Goal: Transaction & Acquisition: Purchase product/service

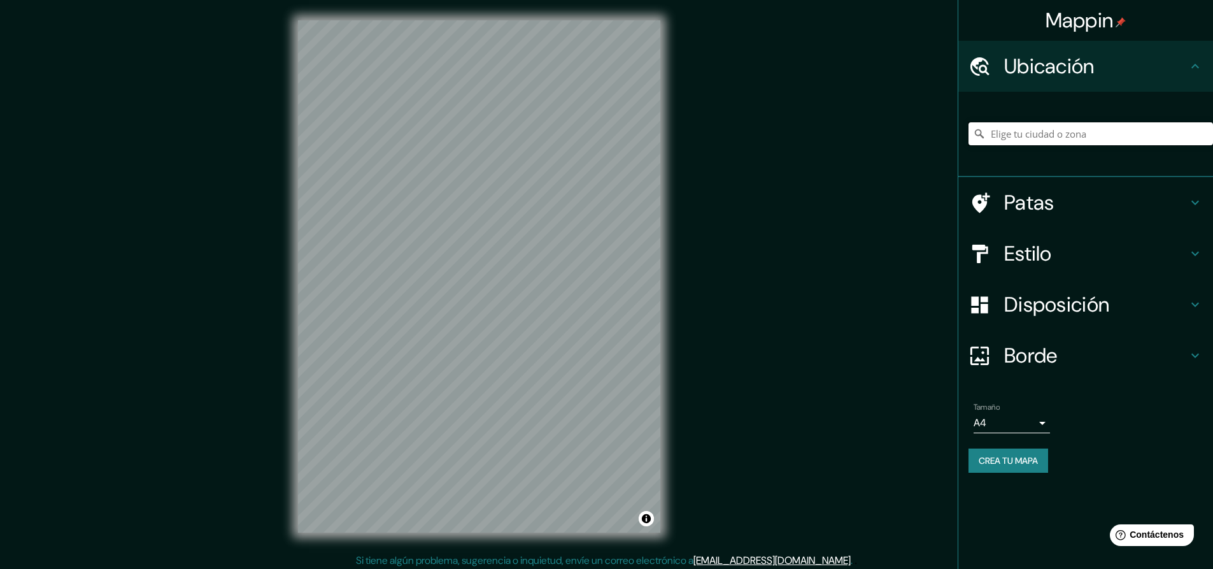
click at [1070, 139] on input "Elige tu ciudad o zona" at bounding box center [1090, 133] width 245 height 23
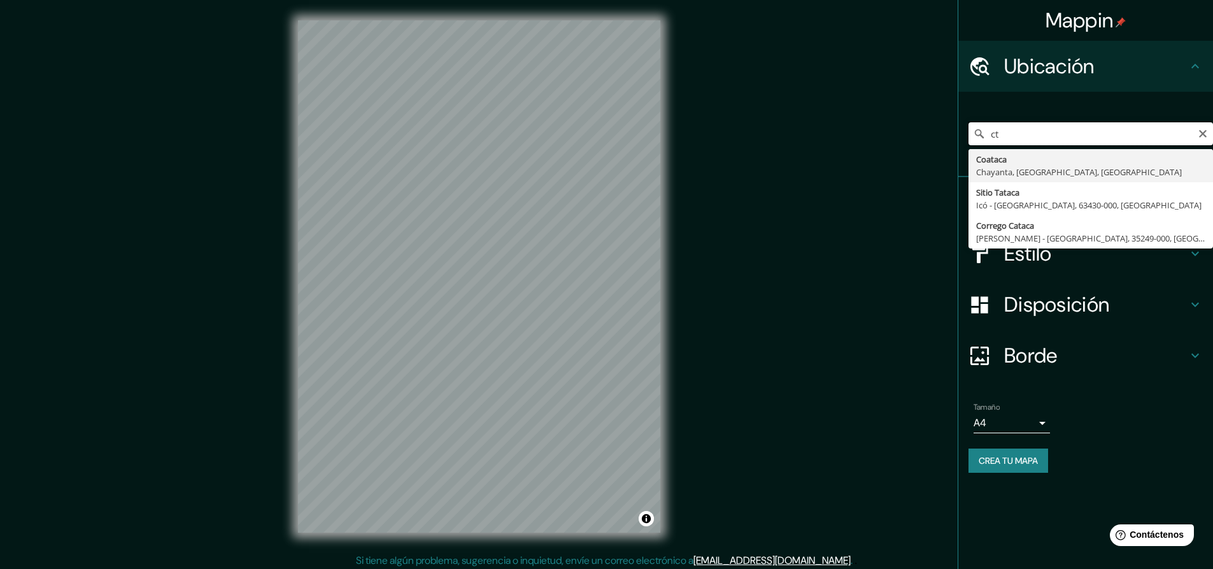
type input "c"
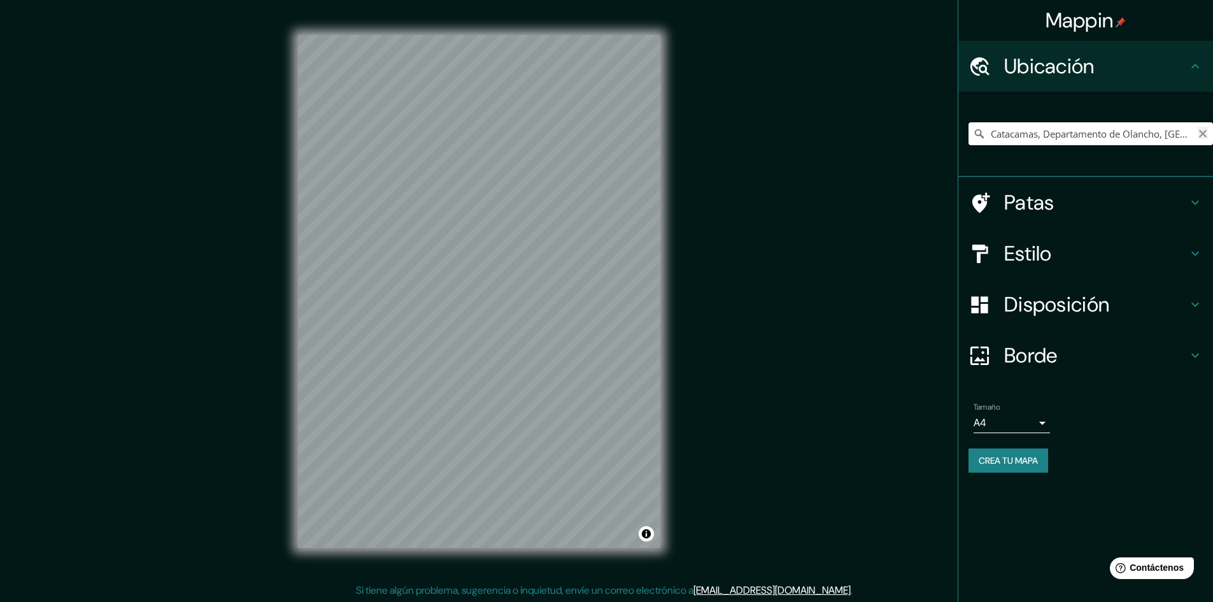
type input "Catacamas, Departamento de Olancho, Honduras"
click at [1200, 136] on icon "Claro" at bounding box center [1203, 134] width 8 height 8
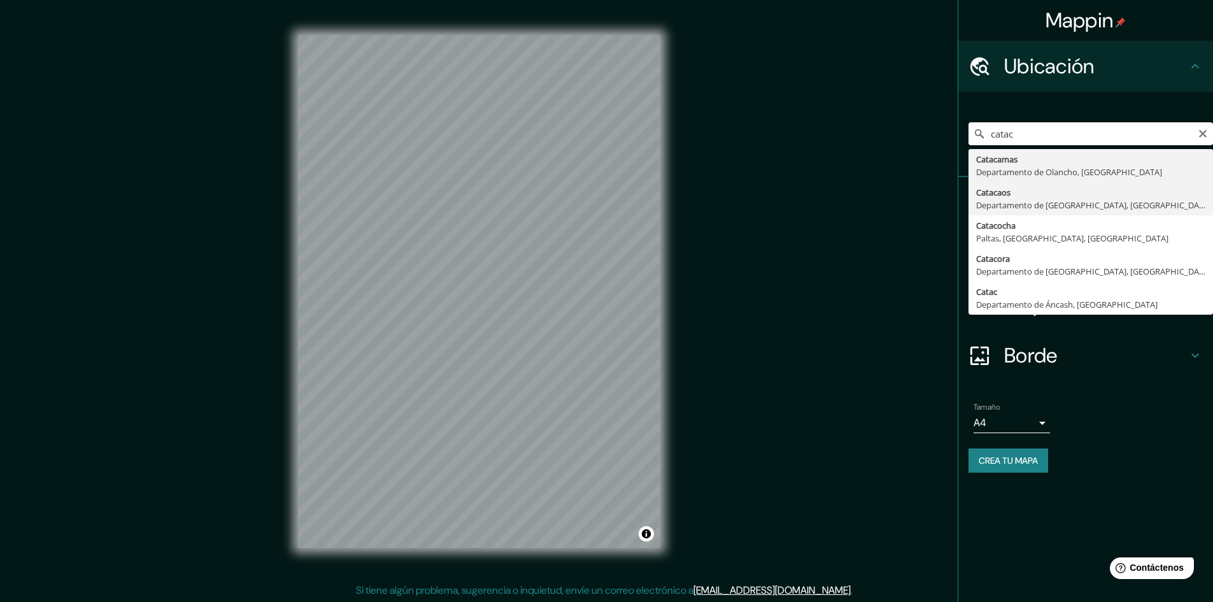
type input "Catacaos, Departamento de Piura, Perú"
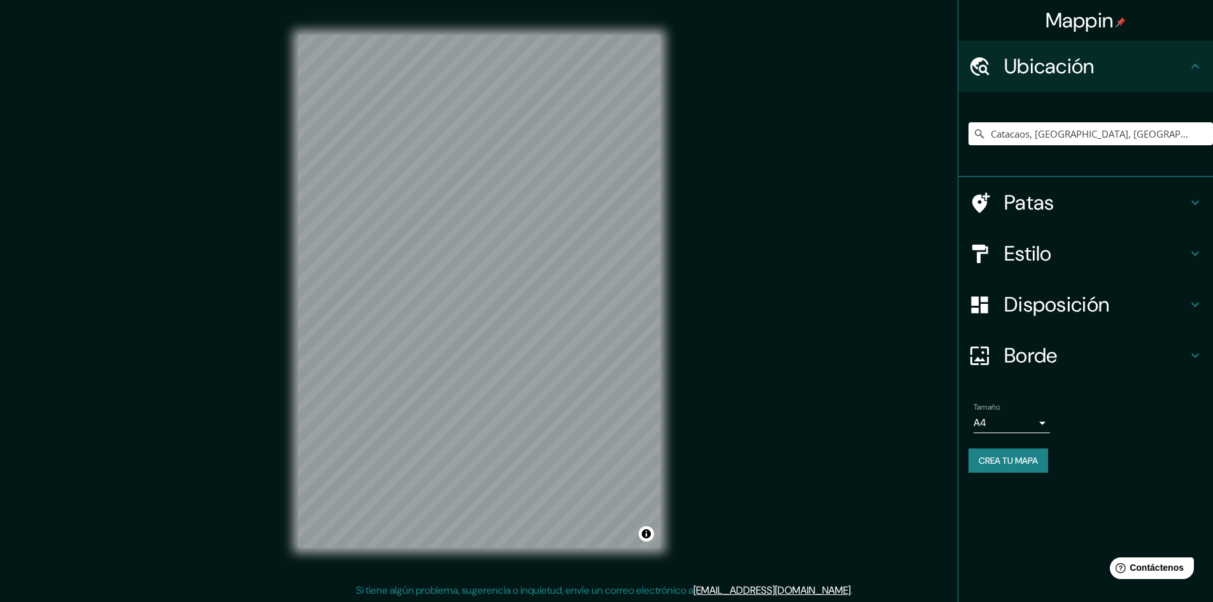
click at [1158, 261] on h4 "Estilo" at bounding box center [1095, 253] width 183 height 25
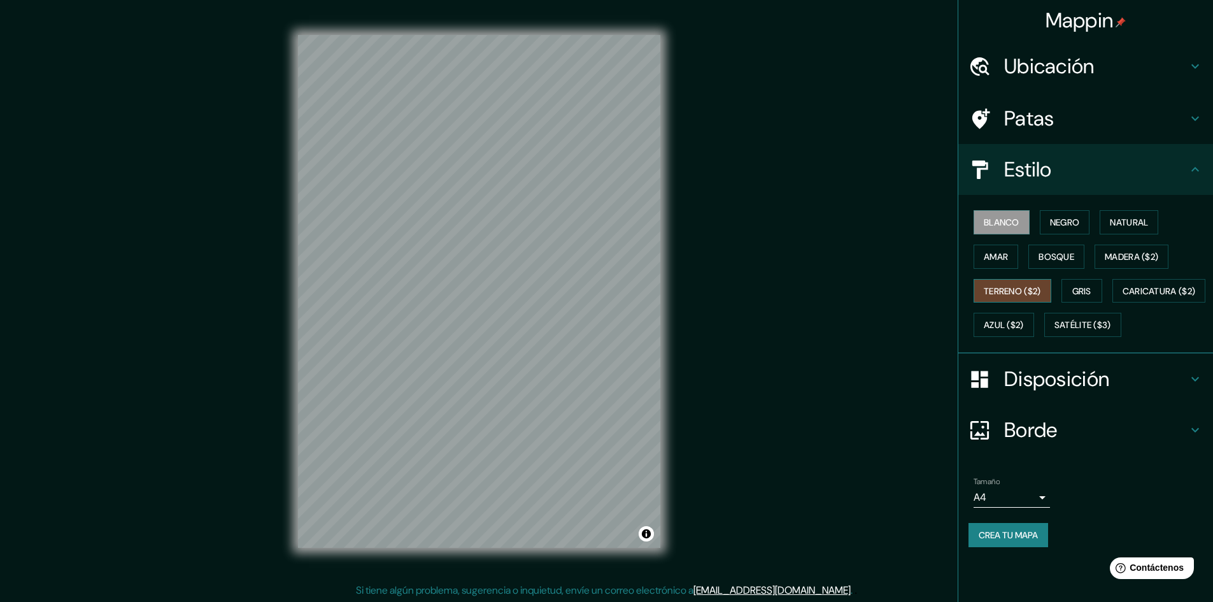
click at [1022, 279] on button "Terreno ($2)" at bounding box center [1013, 291] width 78 height 24
click at [1090, 292] on font "Gris" at bounding box center [1081, 290] width 19 height 11
click at [1024, 326] on font "Azul ($2)" at bounding box center [1004, 325] width 40 height 11
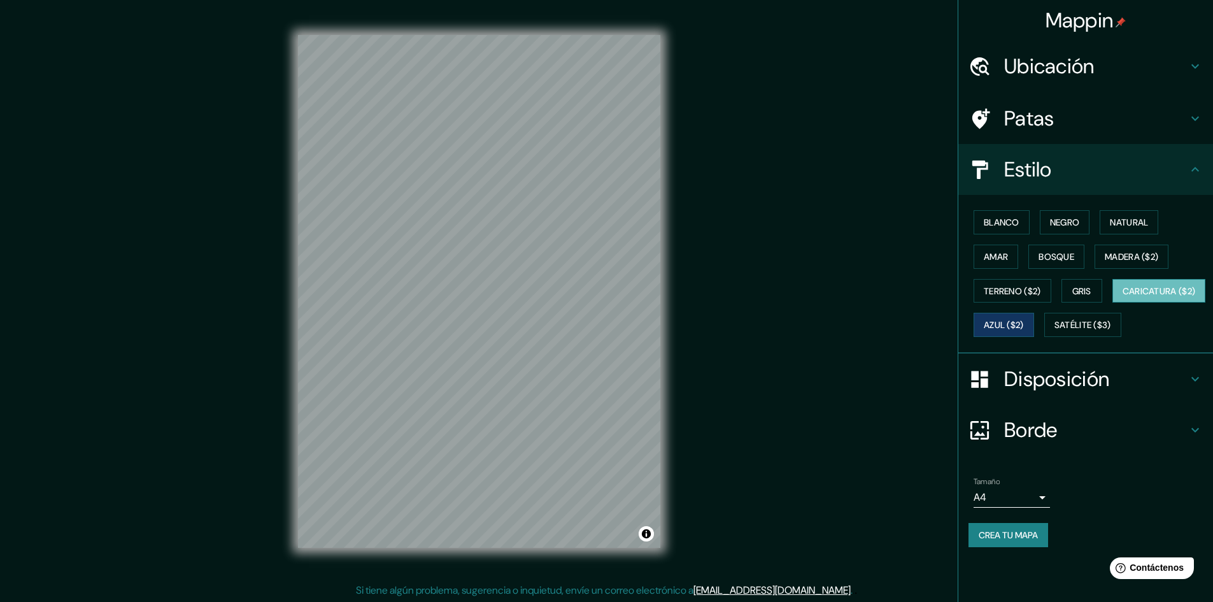
click at [1123, 297] on font "Caricatura ($2)" at bounding box center [1159, 290] width 73 height 11
click at [1054, 331] on font "Satélite ($3)" at bounding box center [1082, 325] width 57 height 11
click at [1123, 297] on font "Caricatura ($2)" at bounding box center [1159, 290] width 73 height 11
click at [1054, 331] on font "Satélite ($3)" at bounding box center [1082, 325] width 57 height 11
click at [1123, 297] on font "Caricatura ($2)" at bounding box center [1159, 290] width 73 height 11
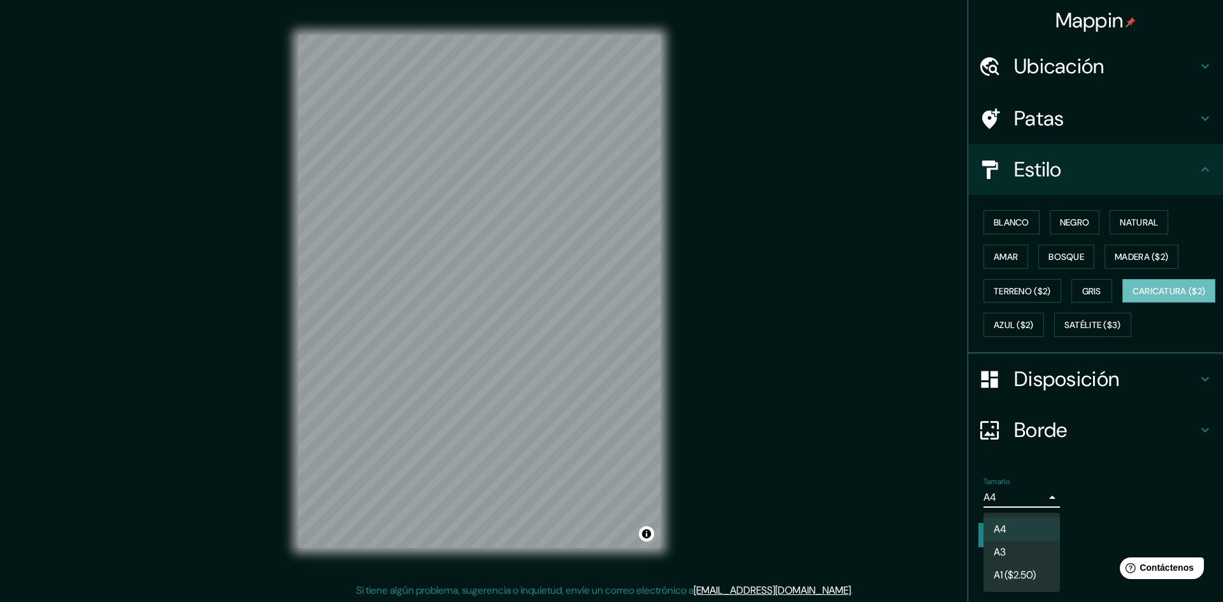
click at [1030, 537] on body "Mappin Ubicación Catacaos, Departamento de Piura, Perú Patas Estilo Blanco Negr…" at bounding box center [611, 301] width 1223 height 602
click at [1046, 562] on li "A3" at bounding box center [1021, 553] width 76 height 24
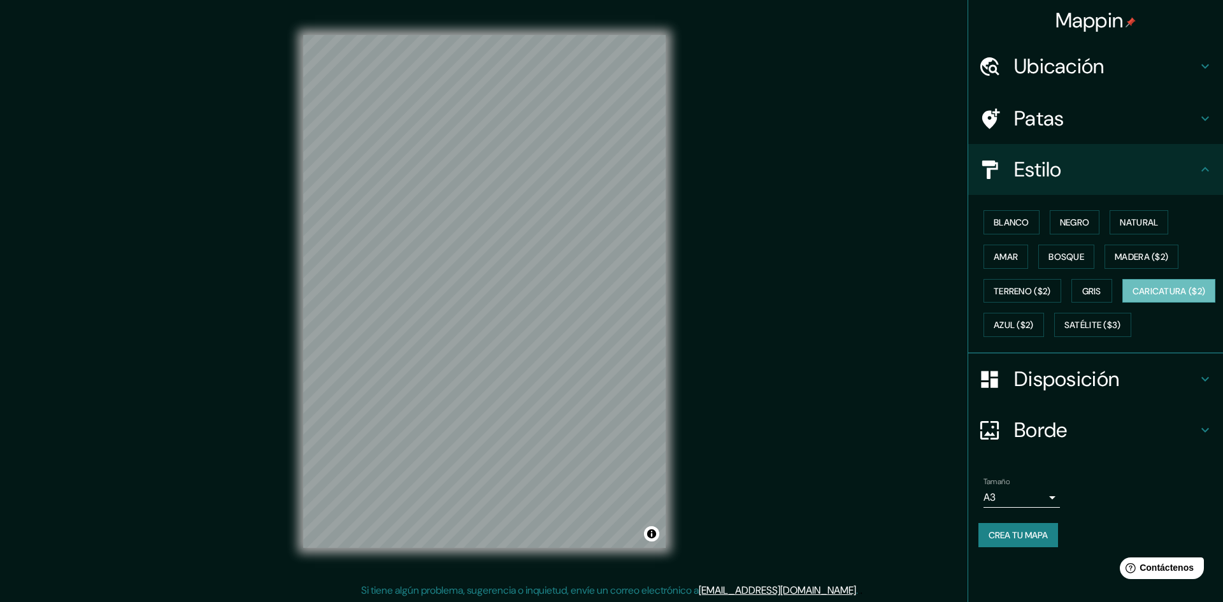
click at [1014, 533] on body "Mappin Ubicación Catacaos, Departamento de Piura, Perú Patas Estilo Blanco Negr…" at bounding box center [611, 301] width 1223 height 602
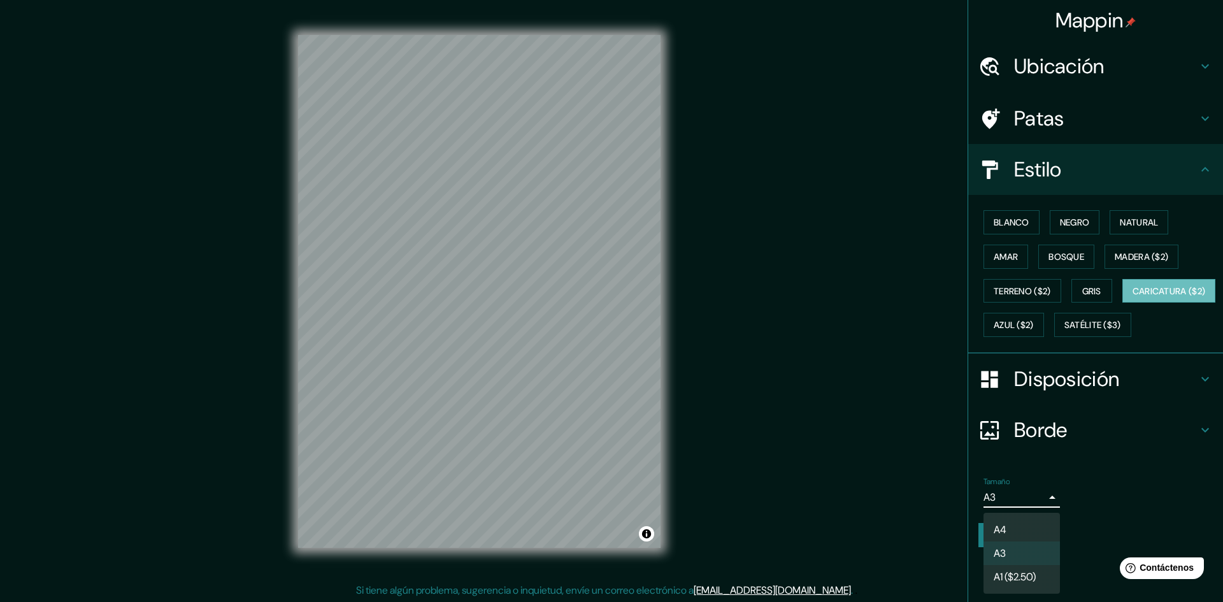
click at [1022, 525] on li "A4" at bounding box center [1021, 530] width 76 height 24
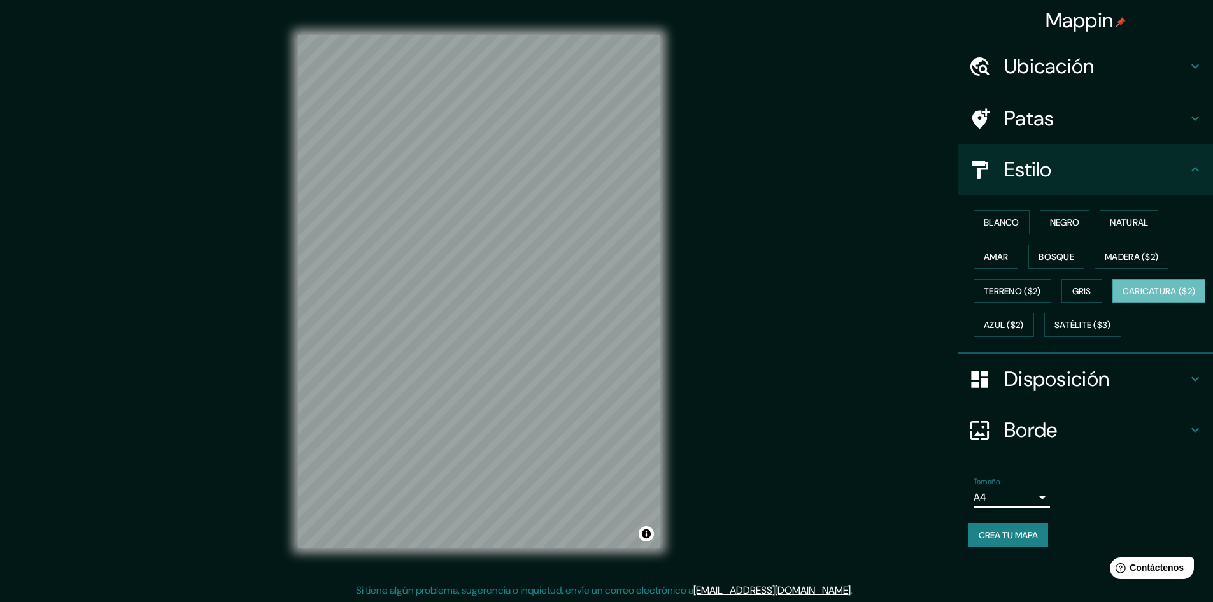
click at [1023, 541] on font "Crea tu mapa" at bounding box center [1008, 534] width 59 height 11
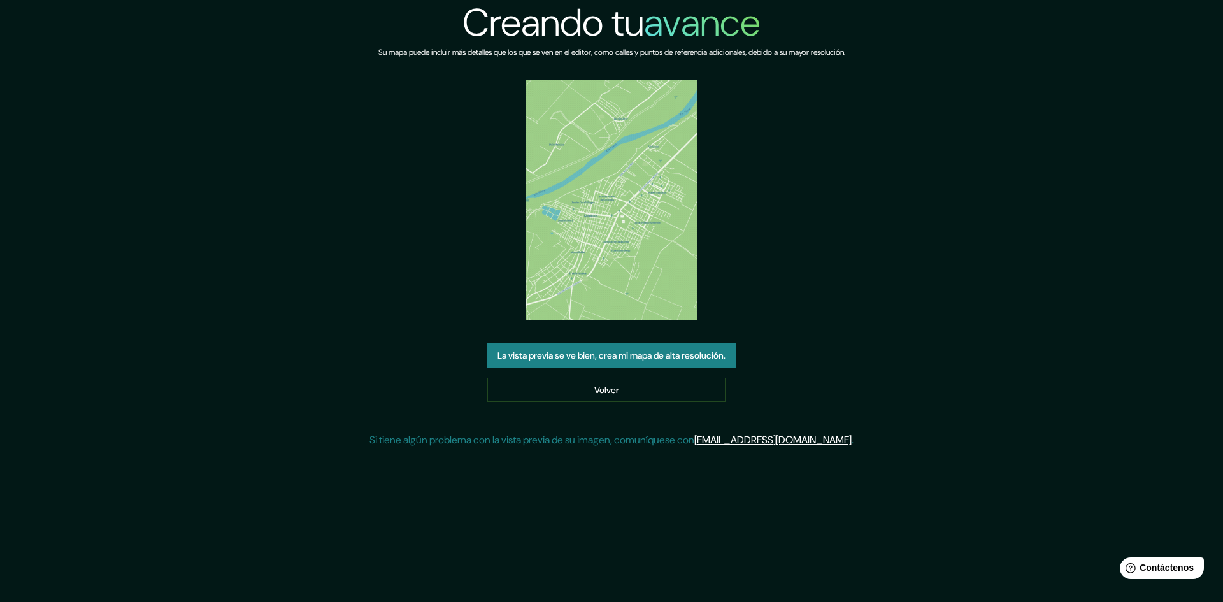
click at [611, 252] on img at bounding box center [611, 200] width 171 height 241
click at [543, 361] on font "La vista previa se ve bien, crea mi mapa de alta resolución." at bounding box center [611, 355] width 228 height 11
click at [676, 393] on link "Volver" at bounding box center [606, 390] width 238 height 24
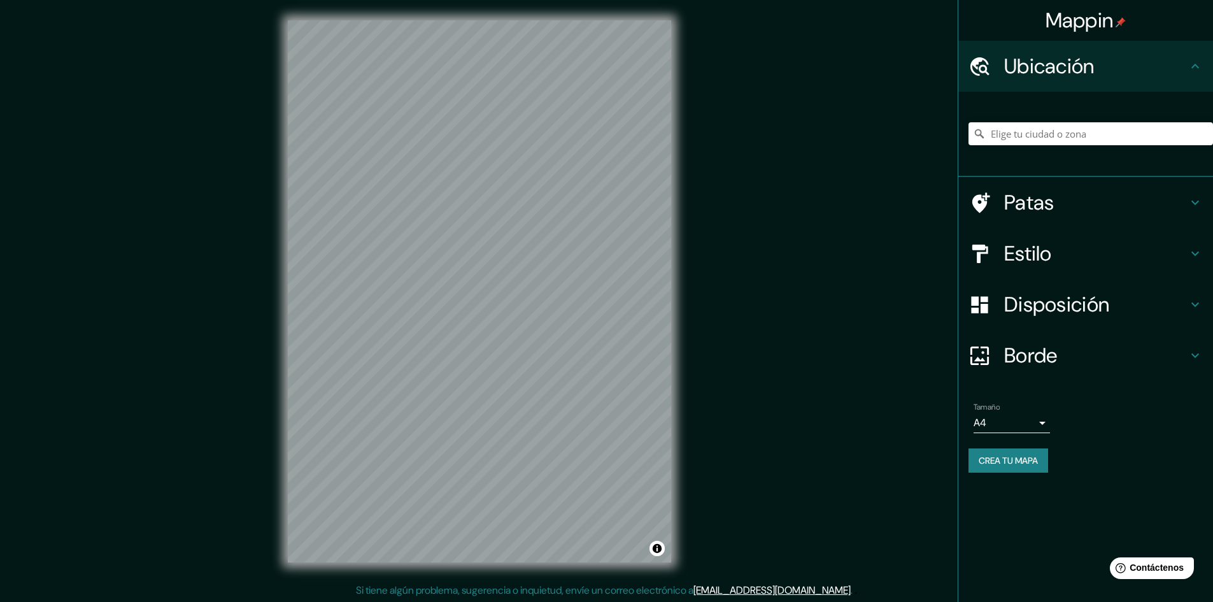
drag, startPoint x: 1070, startPoint y: 146, endPoint x: 1070, endPoint y: 136, distance: 10.8
click at [1070, 136] on div at bounding box center [1090, 134] width 245 height 64
click at [1070, 134] on input "Elige tu ciudad o zona" at bounding box center [1090, 133] width 245 height 23
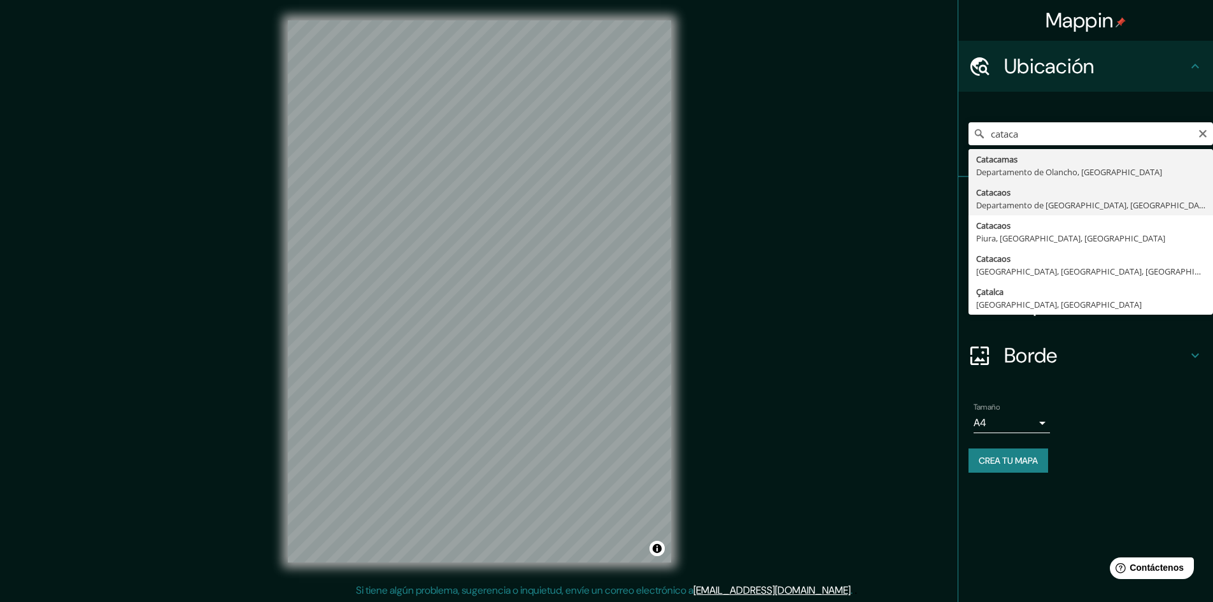
type input "Catacaos, [GEOGRAPHIC_DATA], [GEOGRAPHIC_DATA]"
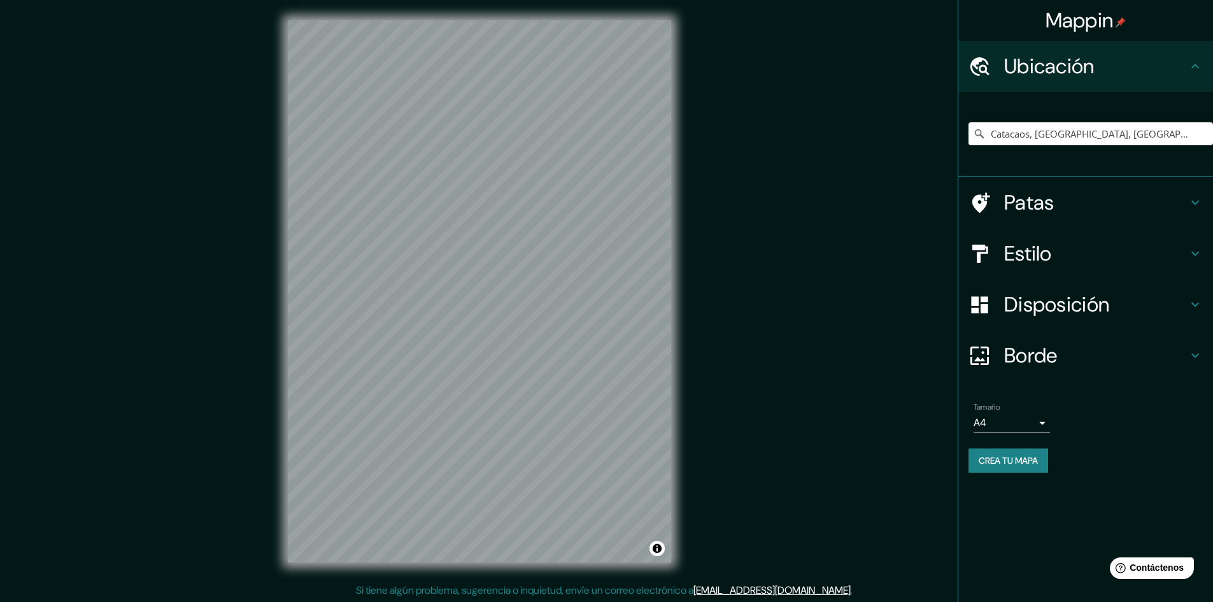
click at [1058, 299] on font "Disposición" at bounding box center [1056, 304] width 105 height 27
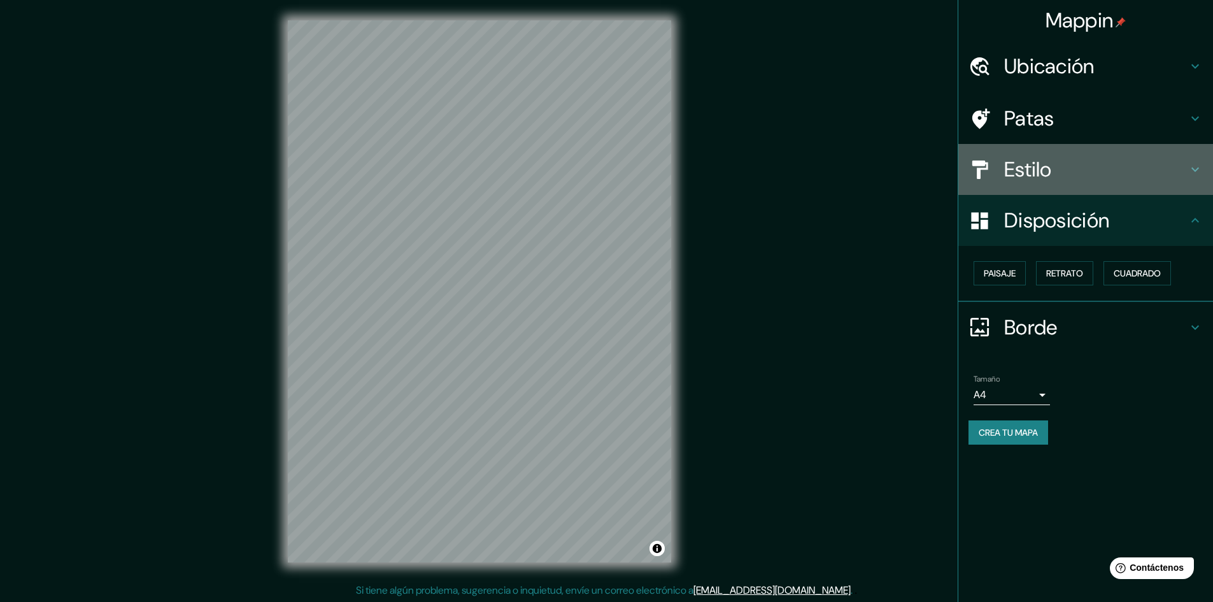
click at [1078, 179] on h4 "Estilo" at bounding box center [1095, 169] width 183 height 25
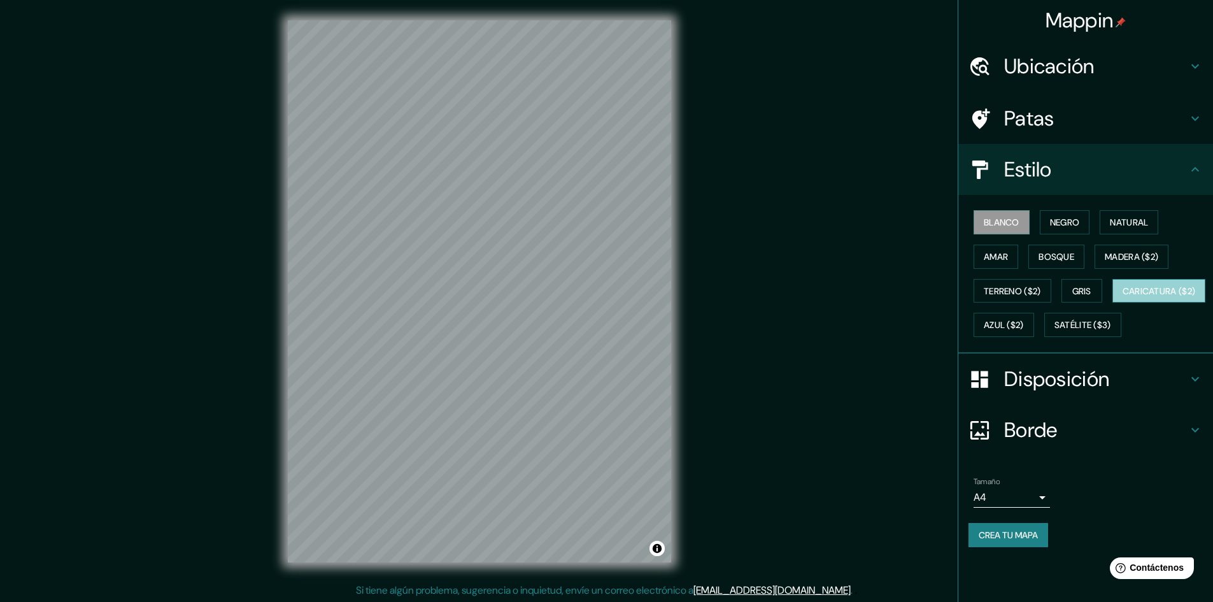
click at [1123, 299] on font "Caricatura ($2)" at bounding box center [1159, 291] width 73 height 17
